Goal: Information Seeking & Learning: Learn about a topic

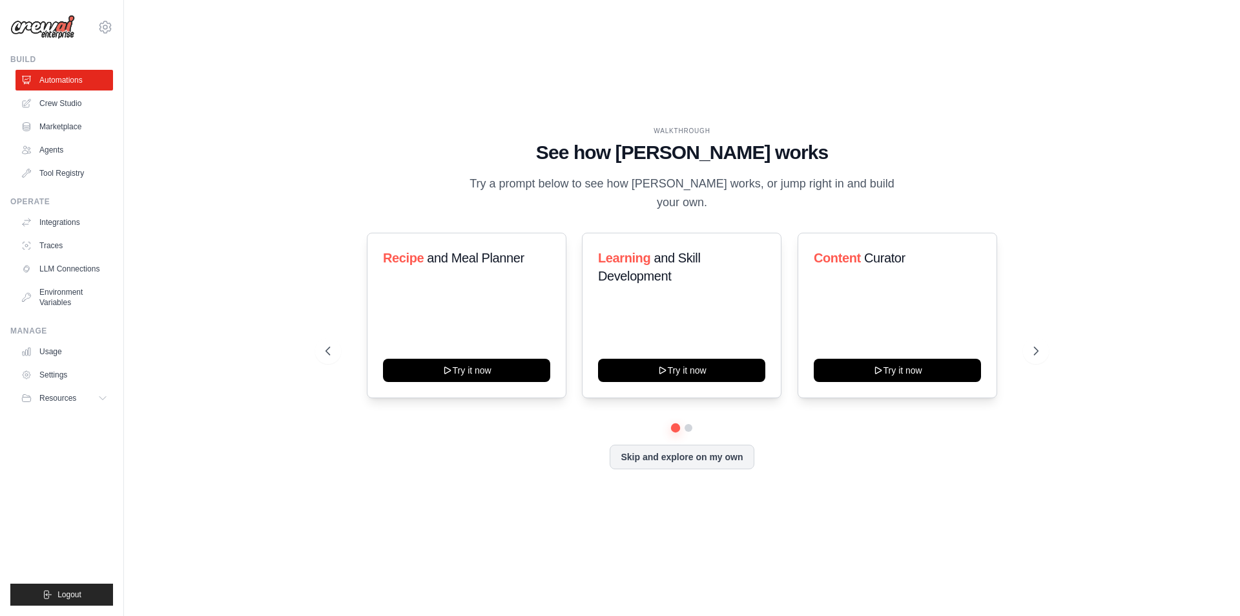
click at [510, 199] on p "Try a prompt below to see how [PERSON_NAME] works, or jump right in and build y…" at bounding box center [682, 193] width 434 height 38
drag, startPoint x: 512, startPoint y: 199, endPoint x: 569, endPoint y: 197, distance: 56.9
click at [519, 200] on p "Try a prompt below to see how [PERSON_NAME] works, or jump right in and build y…" at bounding box center [682, 193] width 434 height 38
click at [569, 197] on p "Try a prompt below to see how [PERSON_NAME] works, or jump right in and build y…" at bounding box center [682, 193] width 434 height 38
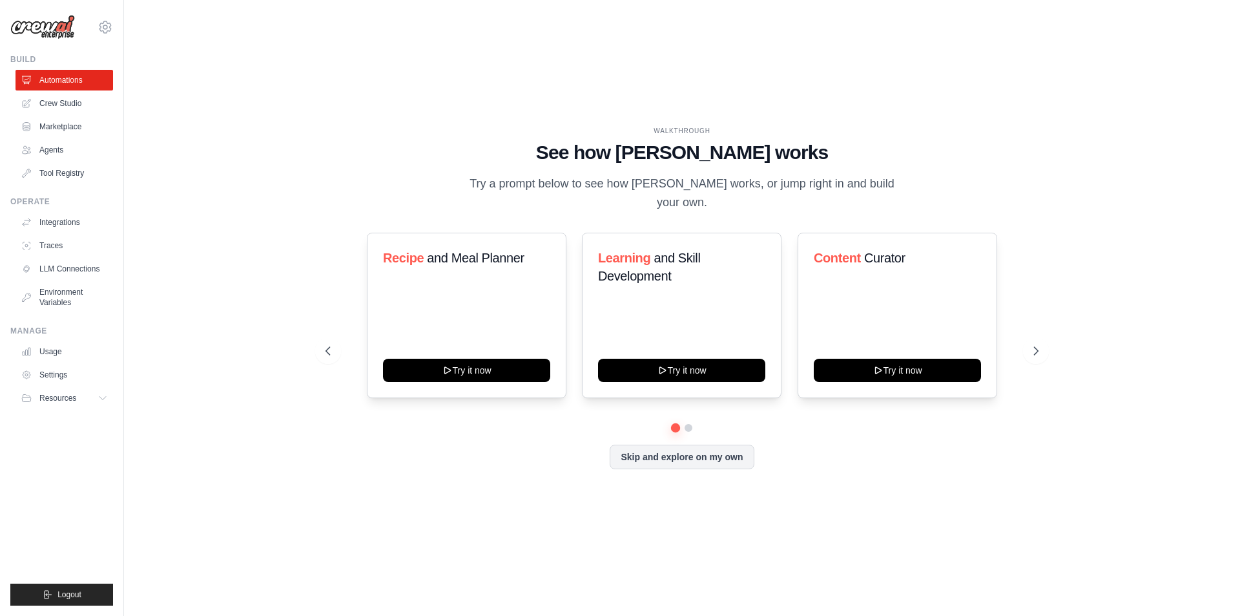
click at [597, 192] on p "Try a prompt below to see how [PERSON_NAME] works, or jump right in and build y…" at bounding box center [682, 193] width 434 height 38
drag, startPoint x: 597, startPoint y: 192, endPoint x: 617, endPoint y: 189, distance: 20.3
click at [598, 191] on p "Try a prompt below to see how [PERSON_NAME] works, or jump right in and build y…" at bounding box center [682, 193] width 434 height 38
click at [617, 189] on p "Try a prompt below to see how [PERSON_NAME] works, or jump right in and build y…" at bounding box center [682, 193] width 434 height 38
drag, startPoint x: 617, startPoint y: 189, endPoint x: 672, endPoint y: 191, distance: 55.0
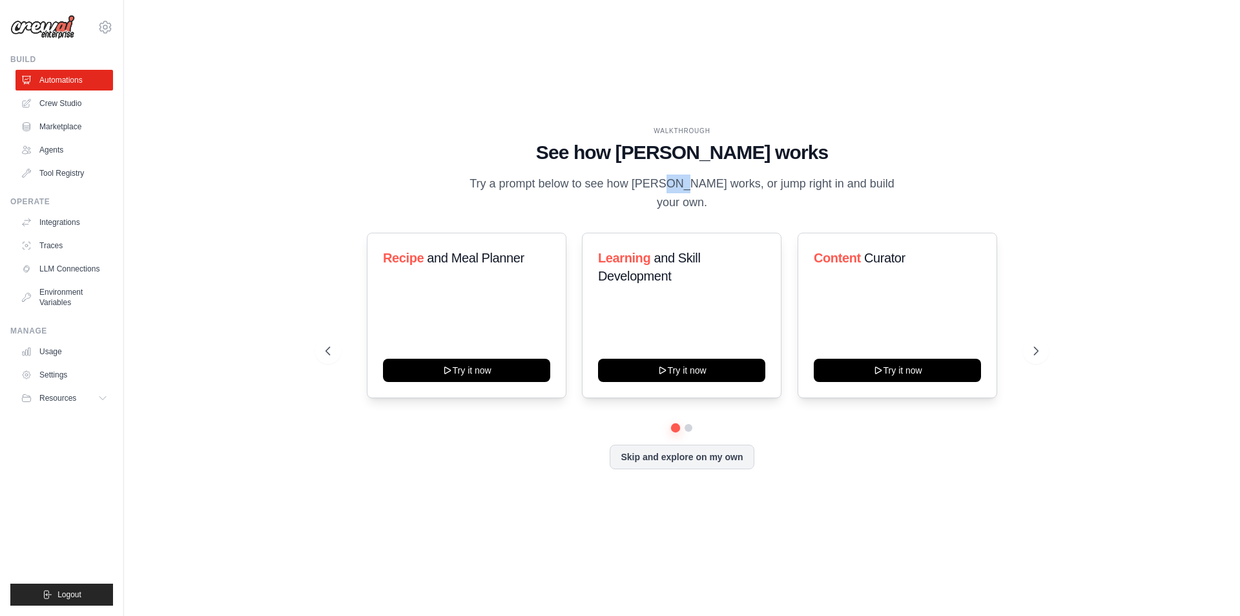
click at [633, 189] on p "Try a prompt below to see how [PERSON_NAME] works, or jump right in and build y…" at bounding box center [682, 193] width 434 height 38
click at [672, 191] on p "Try a prompt below to see how [PERSON_NAME] works, or jump right in and build y…" at bounding box center [682, 193] width 434 height 38
click at [715, 196] on p "Try a prompt below to see how [PERSON_NAME] works, or jump right in and build y…" at bounding box center [682, 193] width 434 height 38
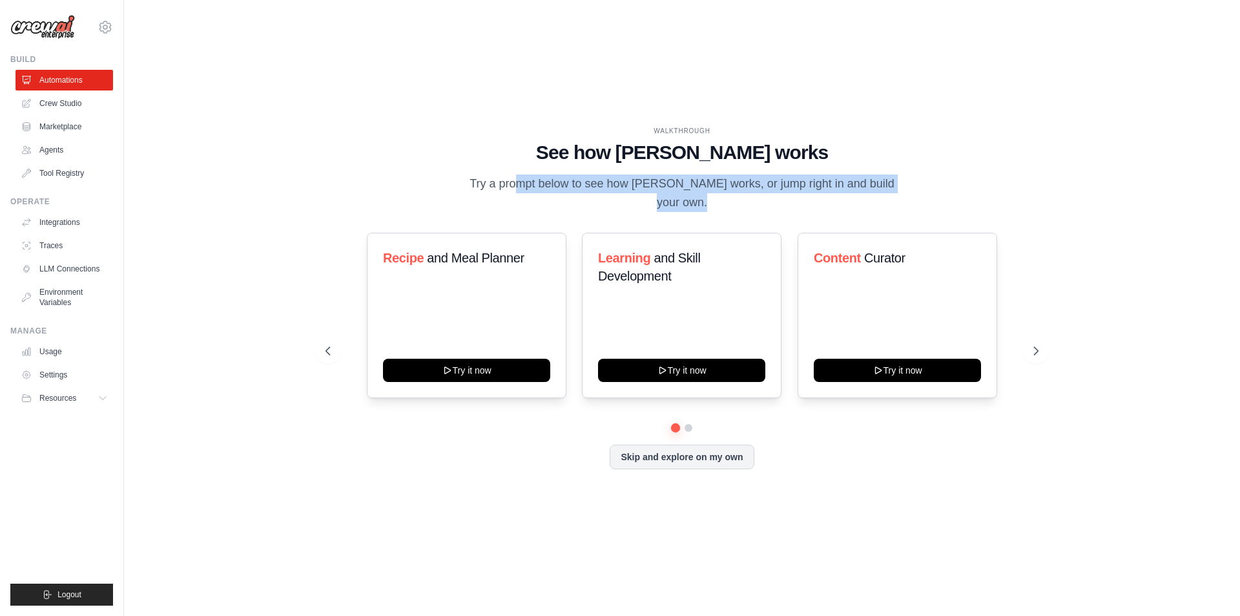
click at [715, 196] on p "Try a prompt below to see how [PERSON_NAME] works, or jump right in and build y…" at bounding box center [682, 193] width 434 height 38
click at [739, 194] on p "Try a prompt below to see how [PERSON_NAME] works, or jump right in and build y…" at bounding box center [682, 193] width 434 height 38
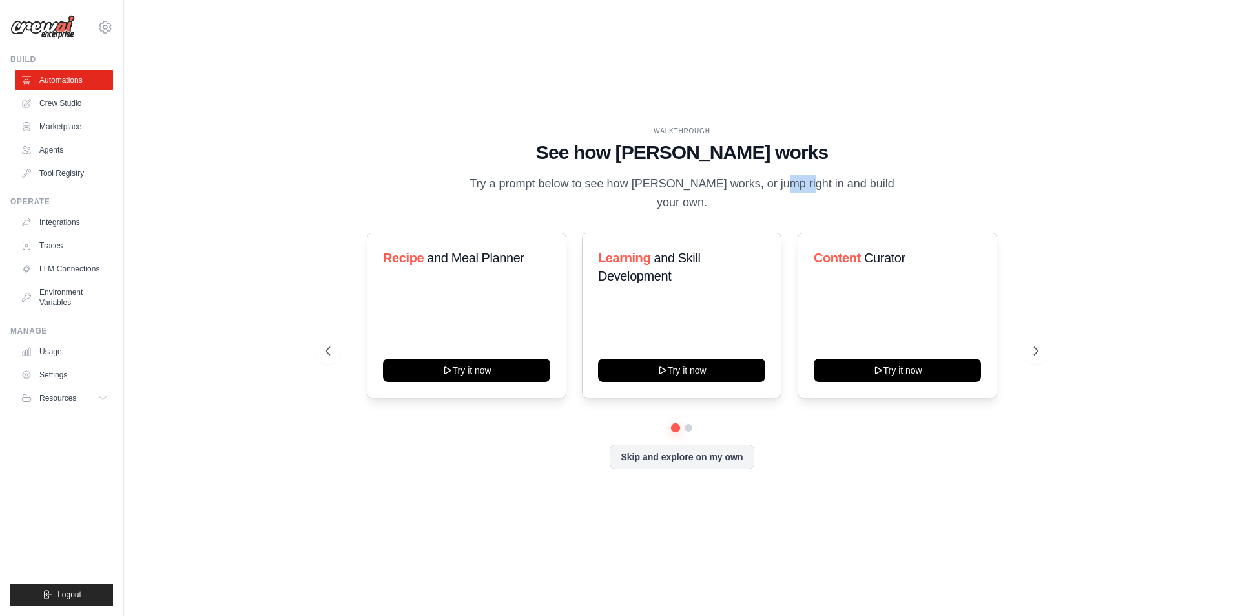
click at [739, 194] on p "Try a prompt below to see how [PERSON_NAME] works, or jump right in and build y…" at bounding box center [682, 193] width 434 height 38
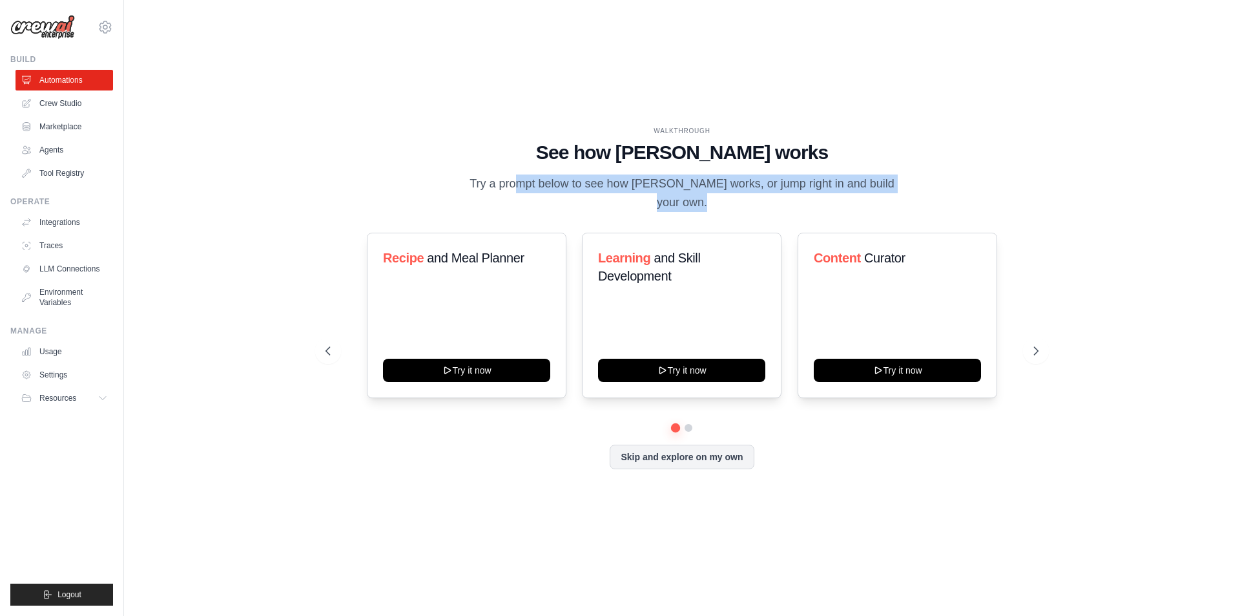
click at [739, 194] on p "Try a prompt below to see how [PERSON_NAME] works, or jump right in and build y…" at bounding box center [682, 193] width 434 height 38
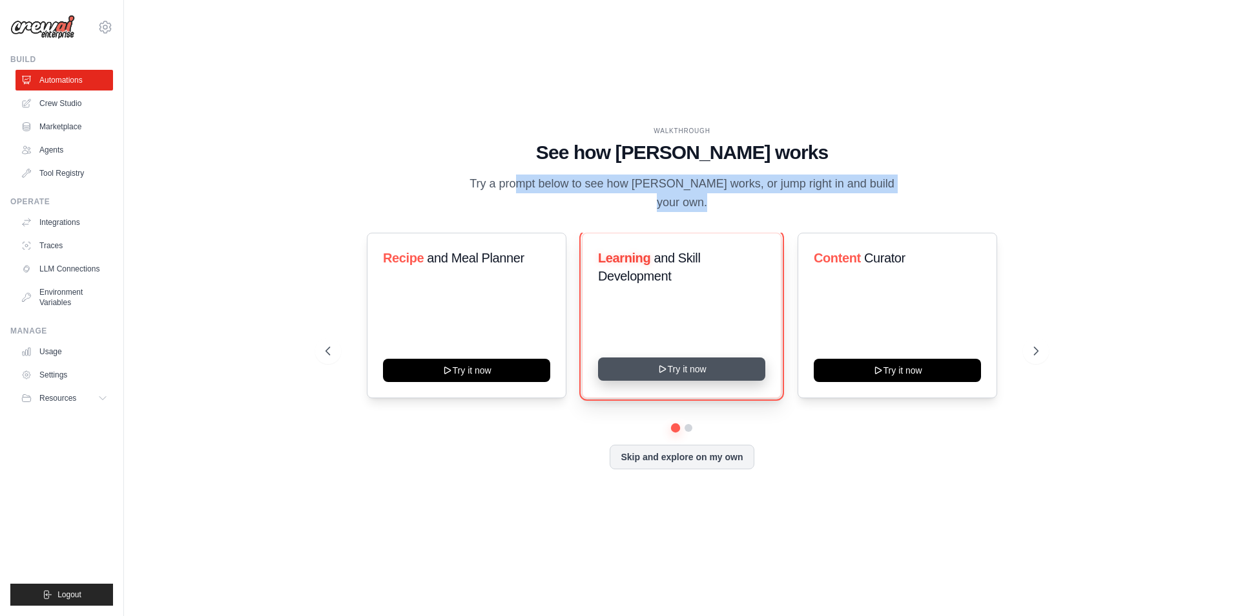
click at [696, 360] on button "Try it now" at bounding box center [681, 368] width 167 height 23
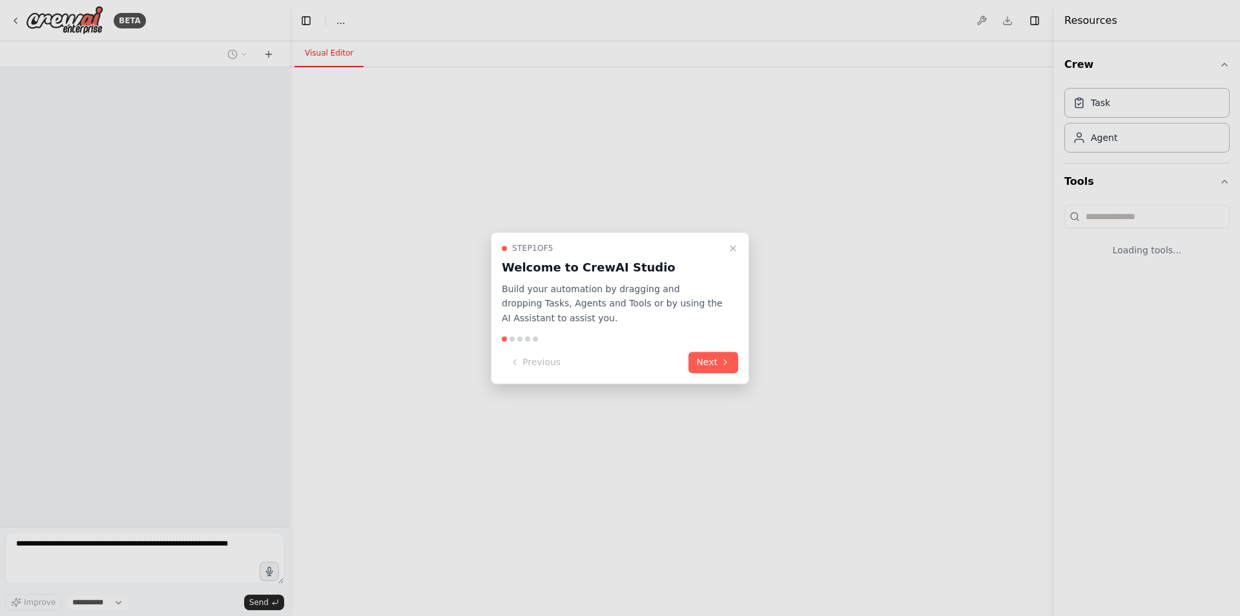
select select "****"
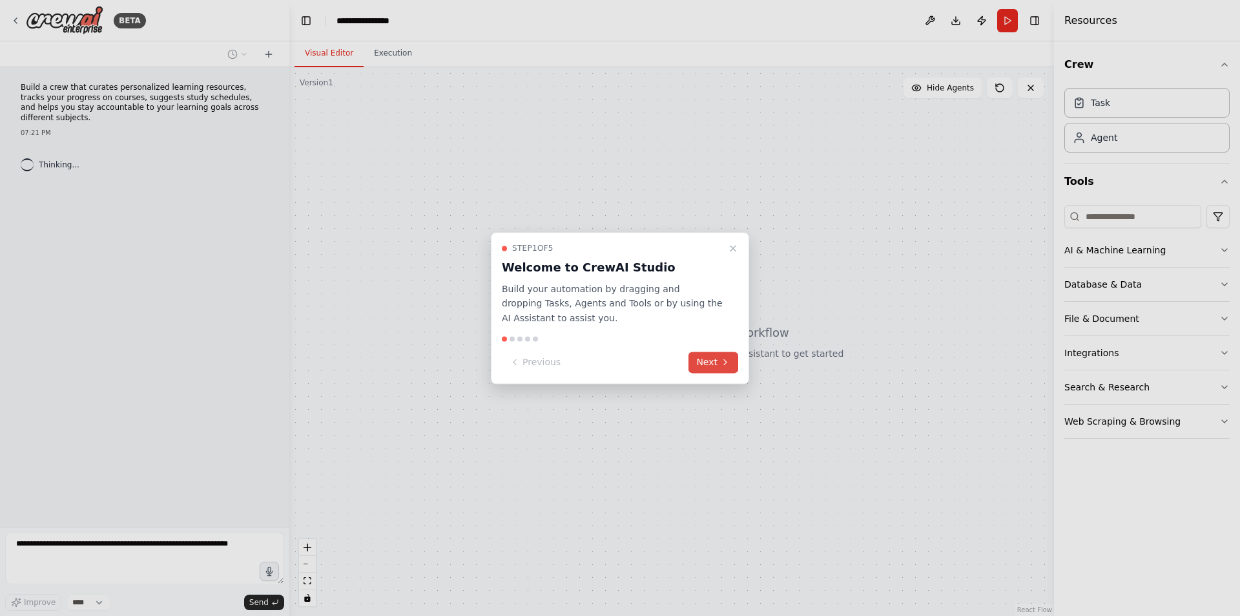
click at [703, 360] on button "Next" at bounding box center [714, 361] width 50 height 21
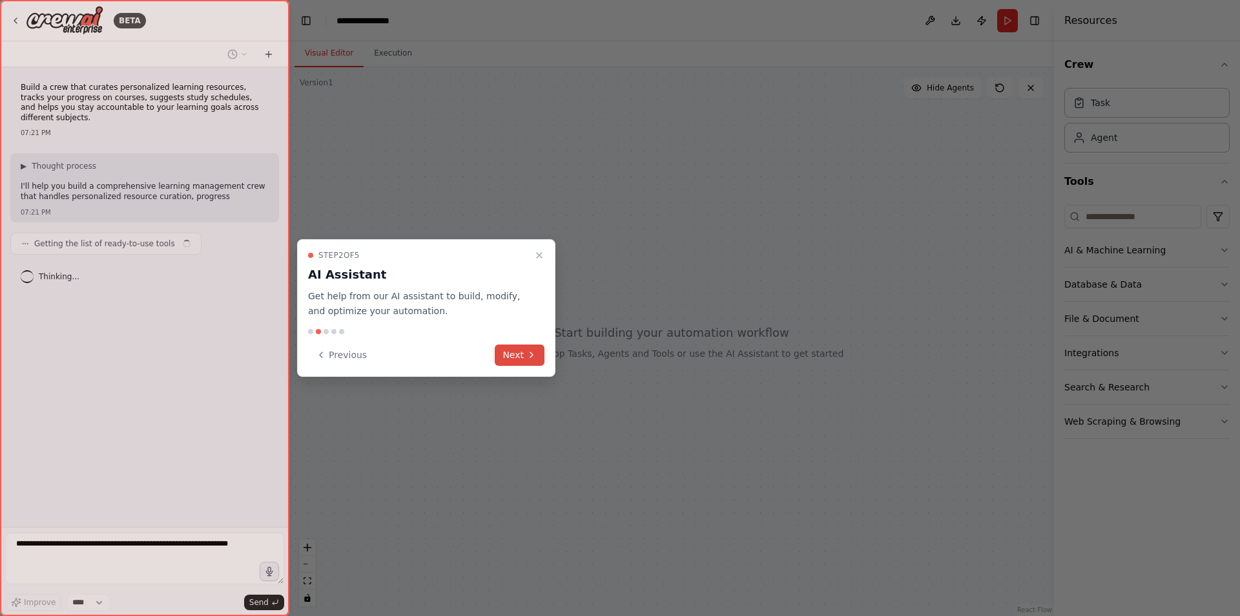
click at [525, 356] on button "Next" at bounding box center [520, 354] width 50 height 21
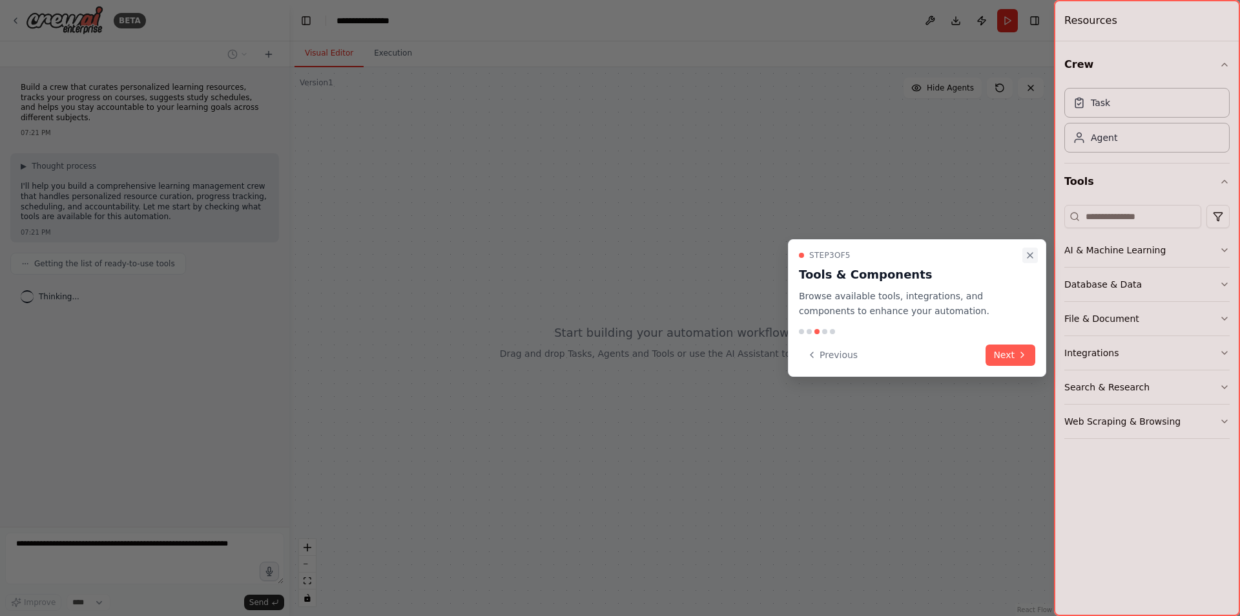
click at [1037, 254] on button "Close walkthrough" at bounding box center [1031, 255] width 16 height 16
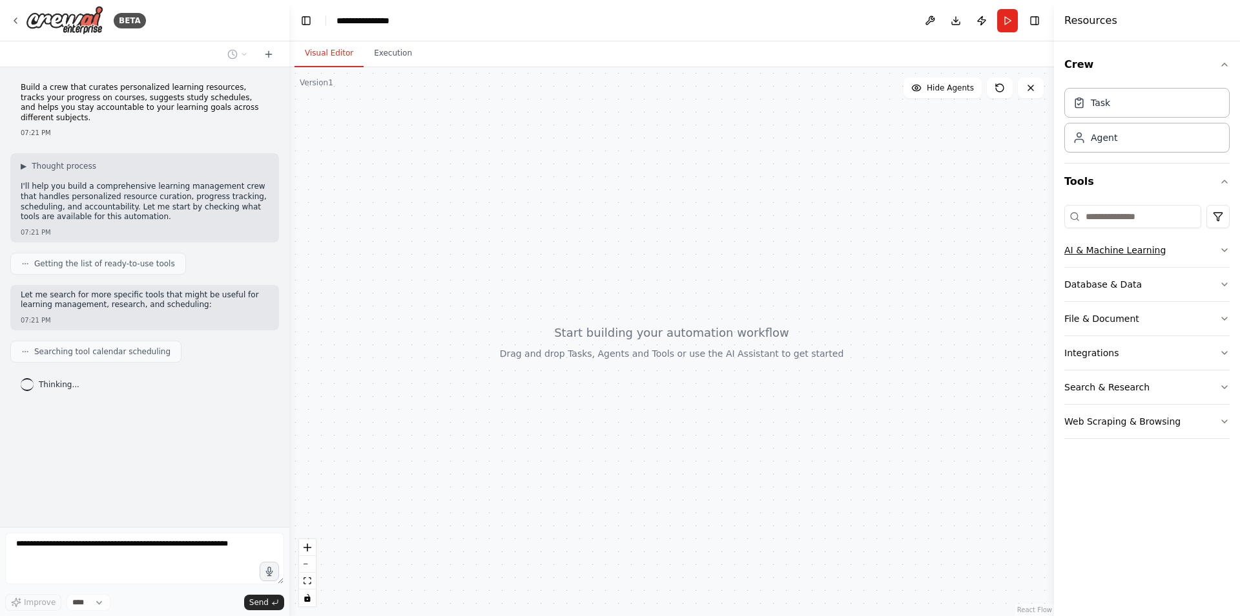
click at [1128, 260] on button "AI & Machine Learning" at bounding box center [1147, 250] width 165 height 34
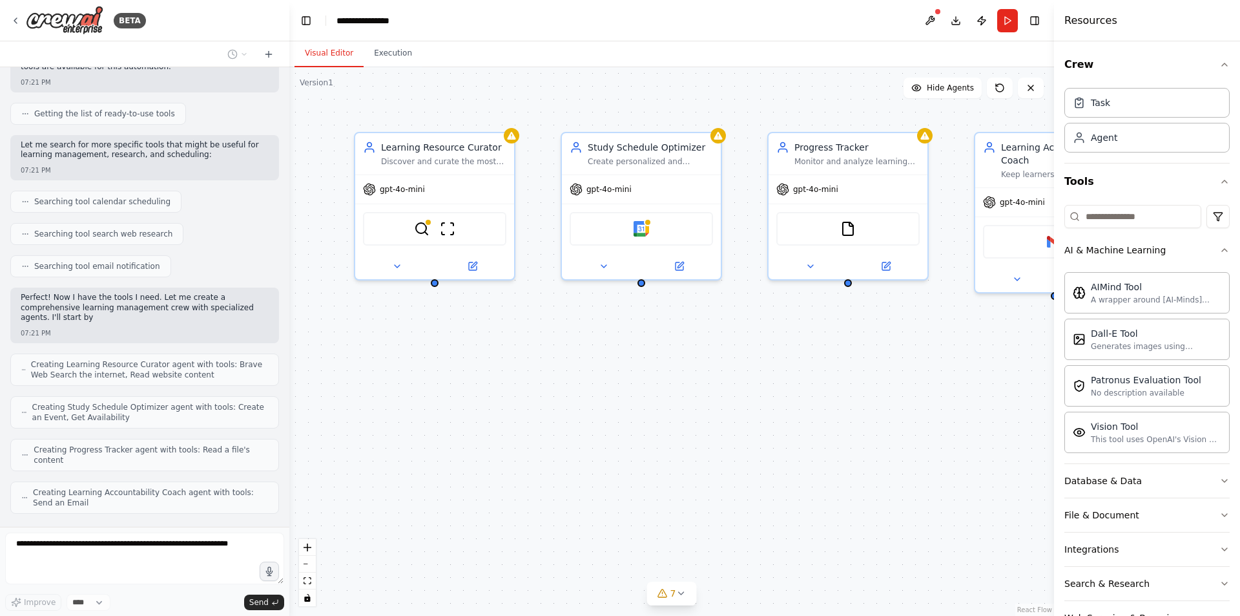
scroll to position [160, 0]
